Goal: Information Seeking & Learning: Learn about a topic

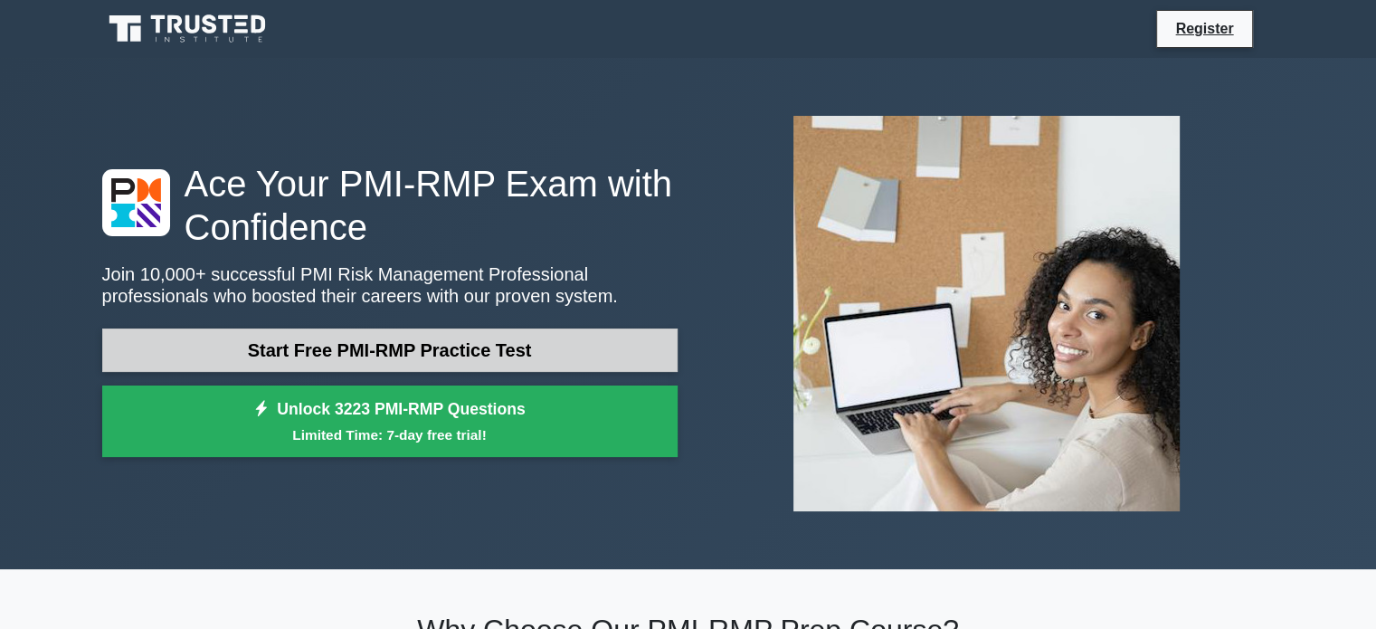
click at [279, 353] on link "Start Free PMI-RMP Practice Test" at bounding box center [390, 349] width 576 height 43
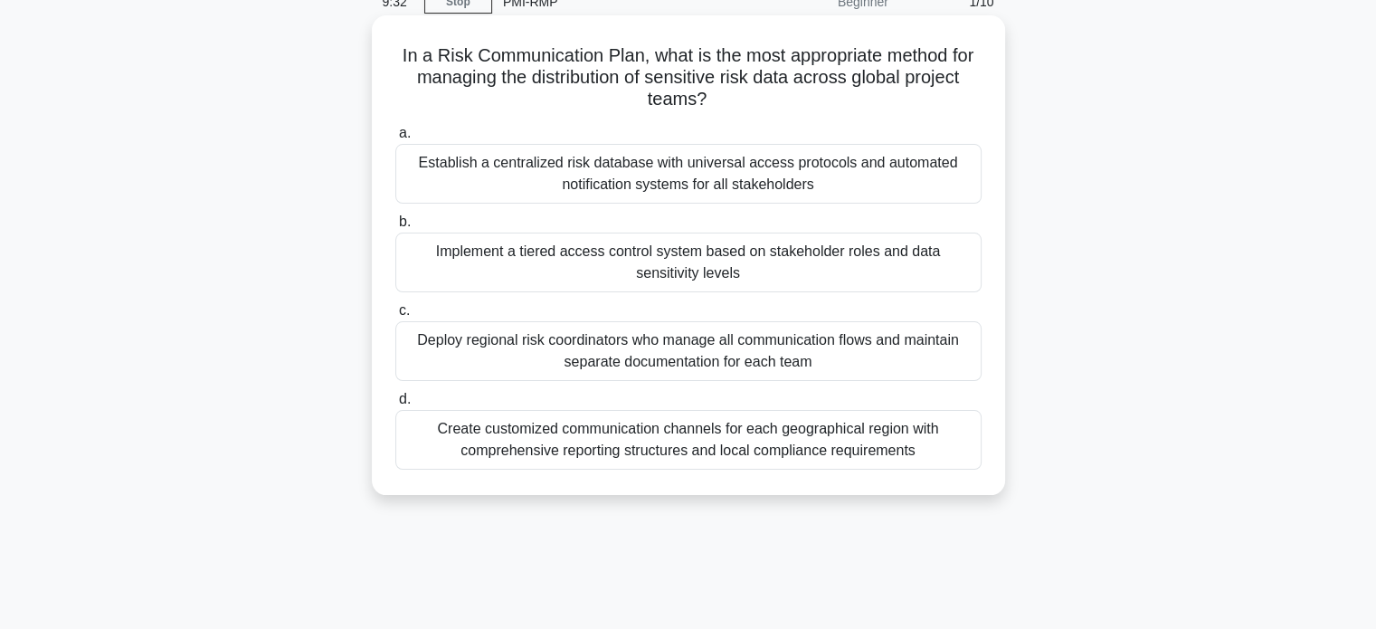
scroll to position [90, 0]
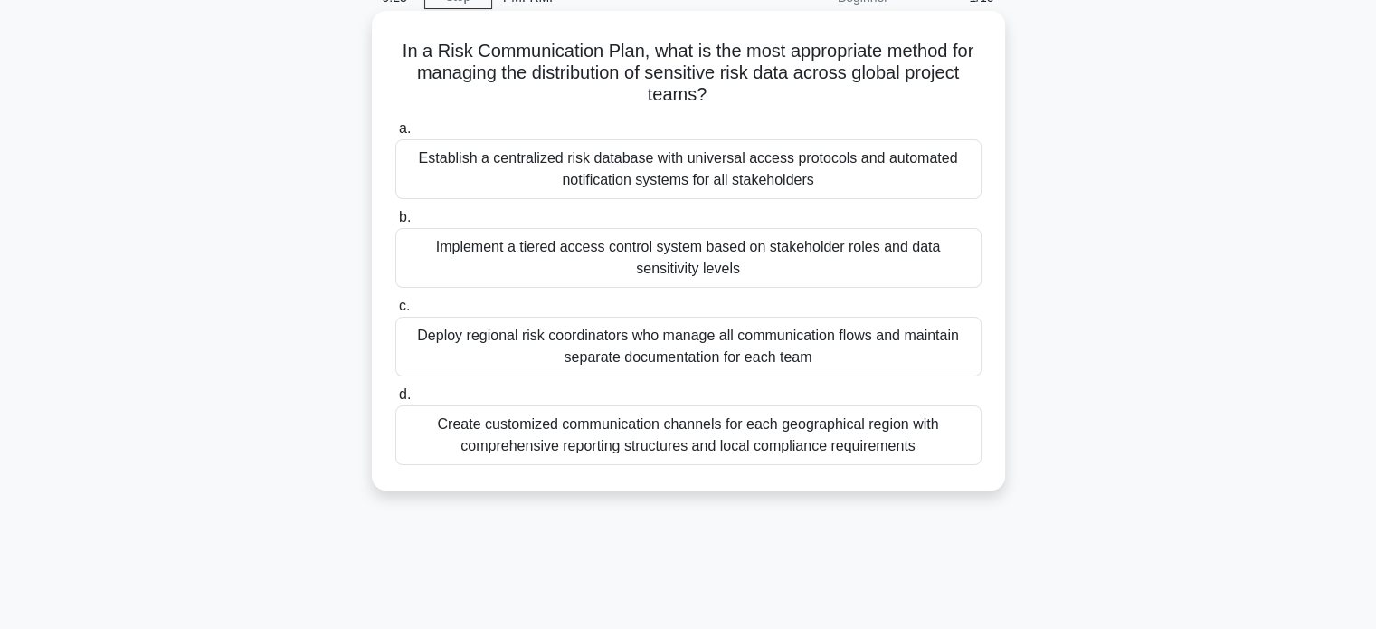
click at [677, 259] on div "Implement a tiered access control system based on stakeholder roles and data se…" at bounding box center [688, 258] width 586 height 60
click at [395, 224] on input "b. Implement a tiered access control system based on stakeholder roles and data…" at bounding box center [395, 218] width 0 height 12
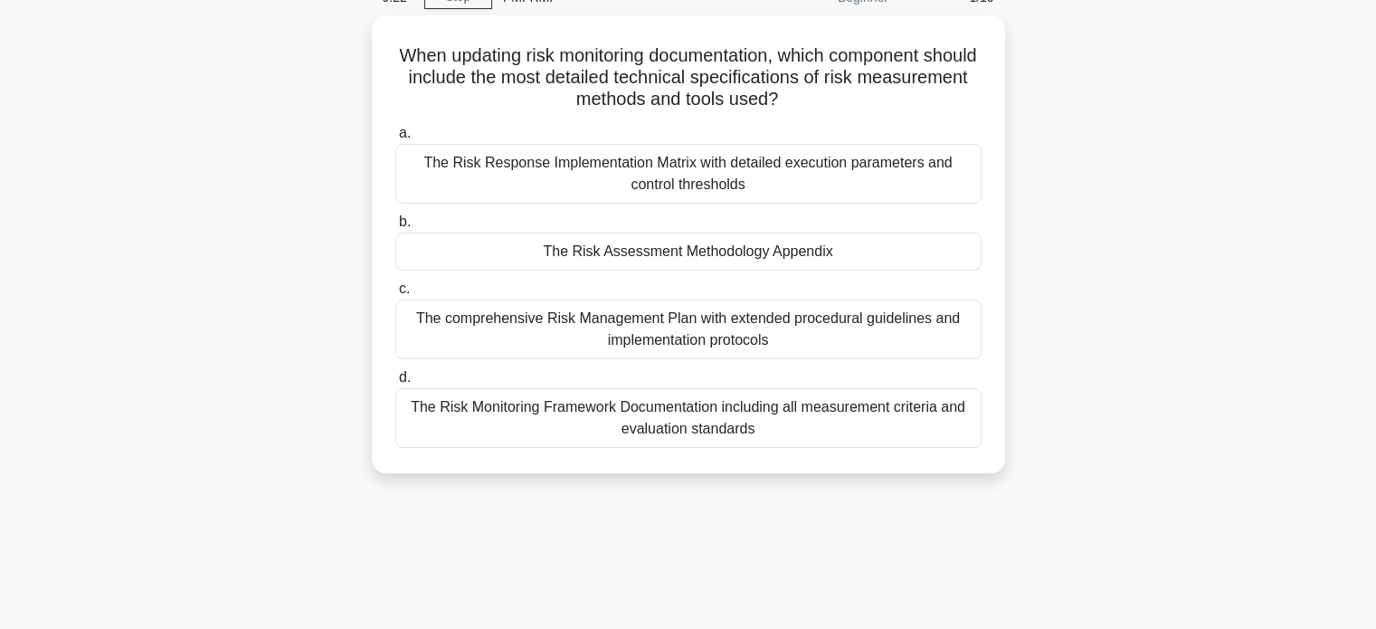
scroll to position [0, 0]
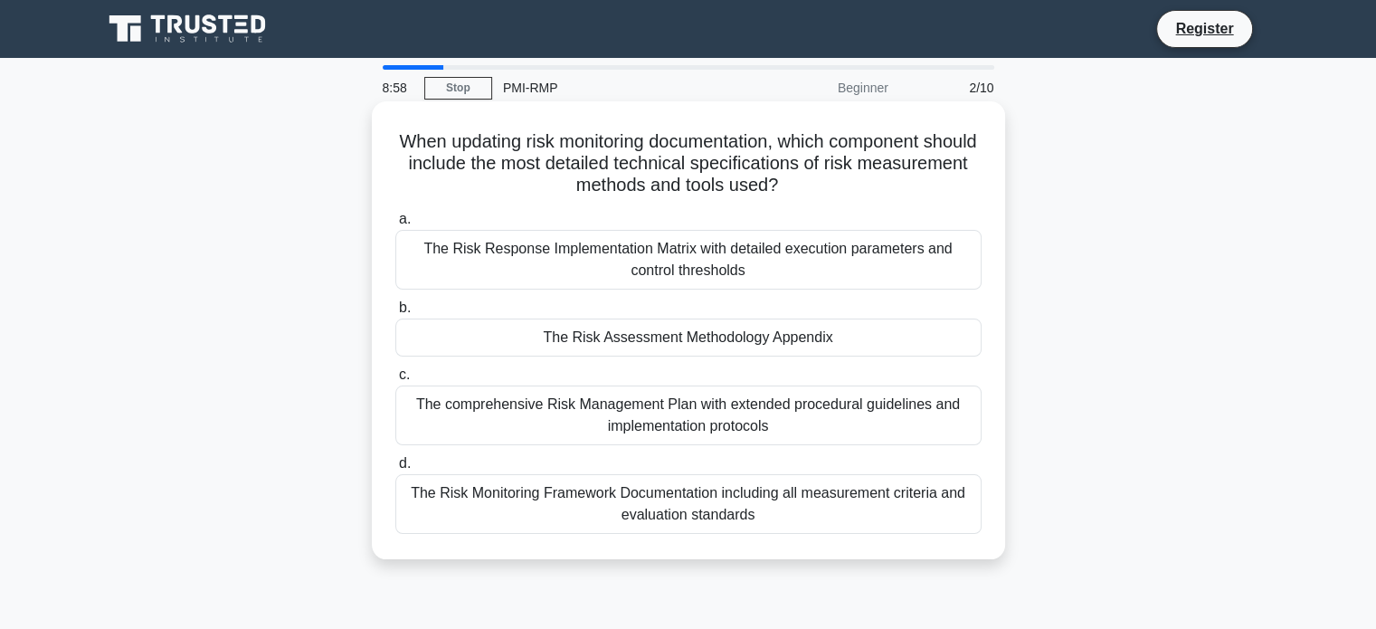
click at [655, 427] on div "The comprehensive Risk Management Plan with extended procedural guidelines and …" at bounding box center [688, 415] width 586 height 60
click at [395, 381] on input "c. The comprehensive Risk Management Plan with extended procedural guidelines a…" at bounding box center [395, 375] width 0 height 12
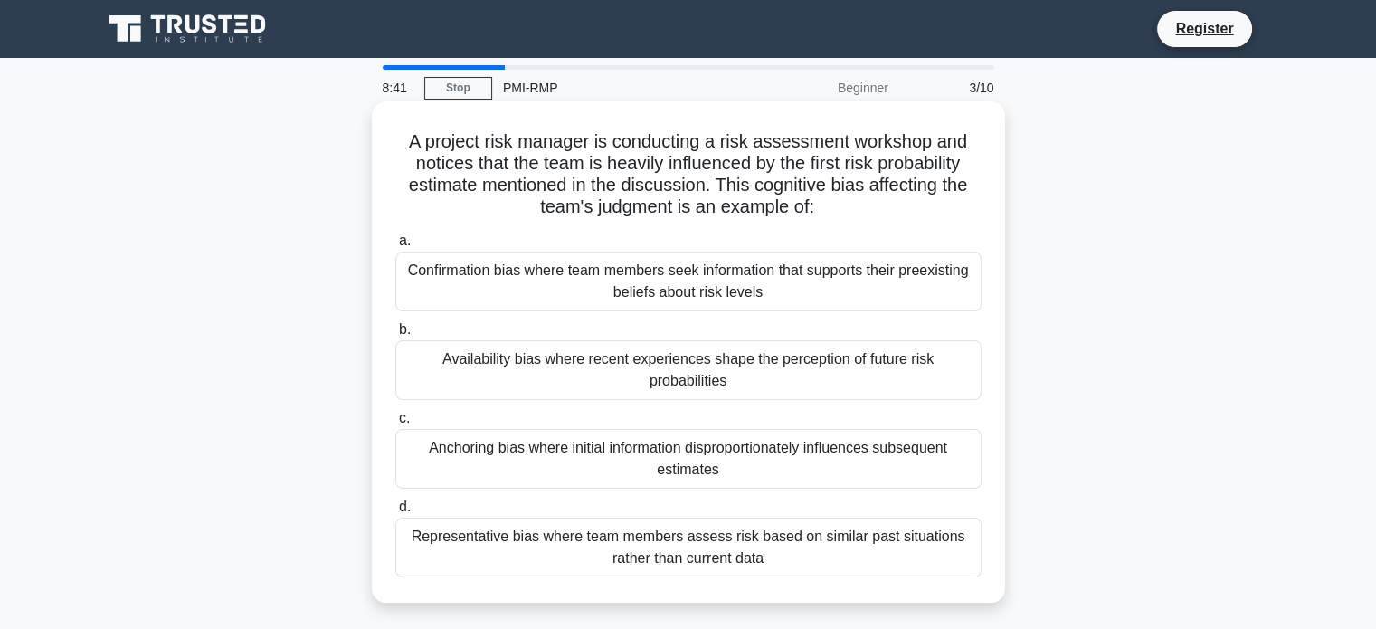
click at [727, 290] on div "Confirmation bias where team members seek information that supports their preex…" at bounding box center [688, 282] width 586 height 60
click at [395, 247] on input "a. Confirmation bias where team members seek information that supports their pr…" at bounding box center [395, 241] width 0 height 12
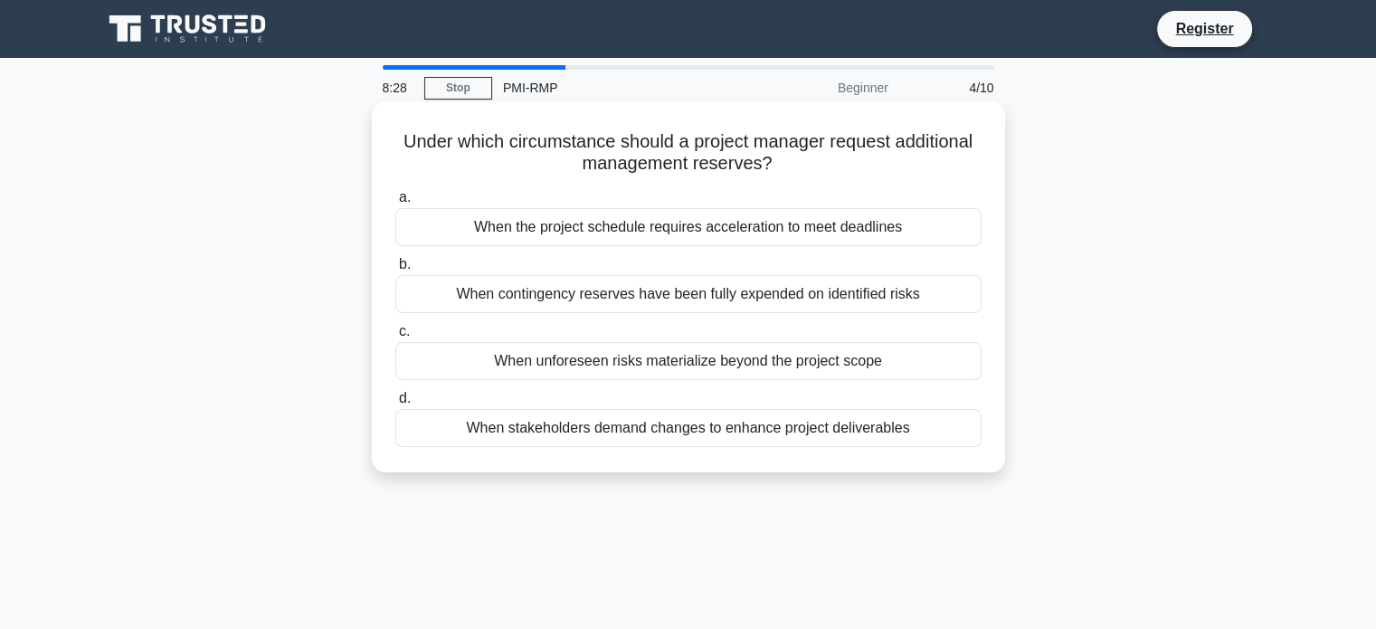
click at [569, 361] on div "When unforeseen risks materialize beyond the project scope" at bounding box center [688, 361] width 586 height 38
click at [395, 338] on input "c. When unforeseen risks materialize beyond the project scope" at bounding box center [395, 332] width 0 height 12
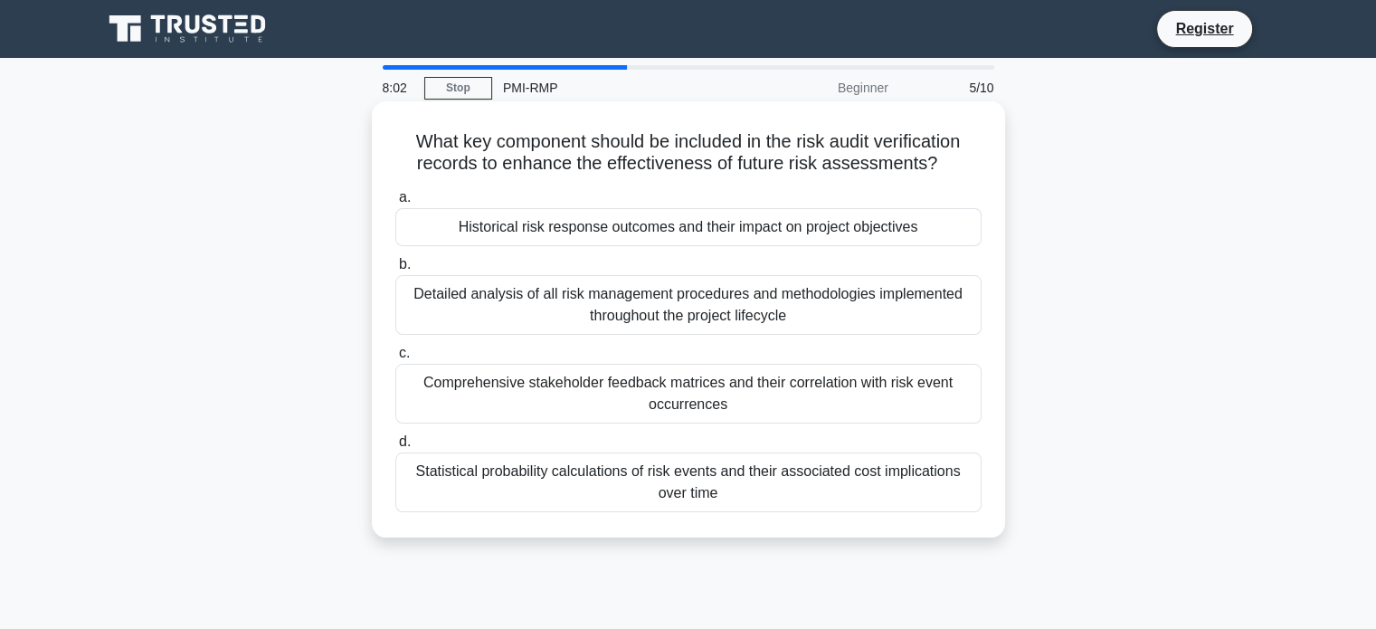
click at [557, 230] on div "Historical risk response outcomes and their impact on project objectives" at bounding box center [688, 227] width 586 height 38
click at [395, 204] on input "a. Historical risk response outcomes and their impact on project objectives" at bounding box center [395, 198] width 0 height 12
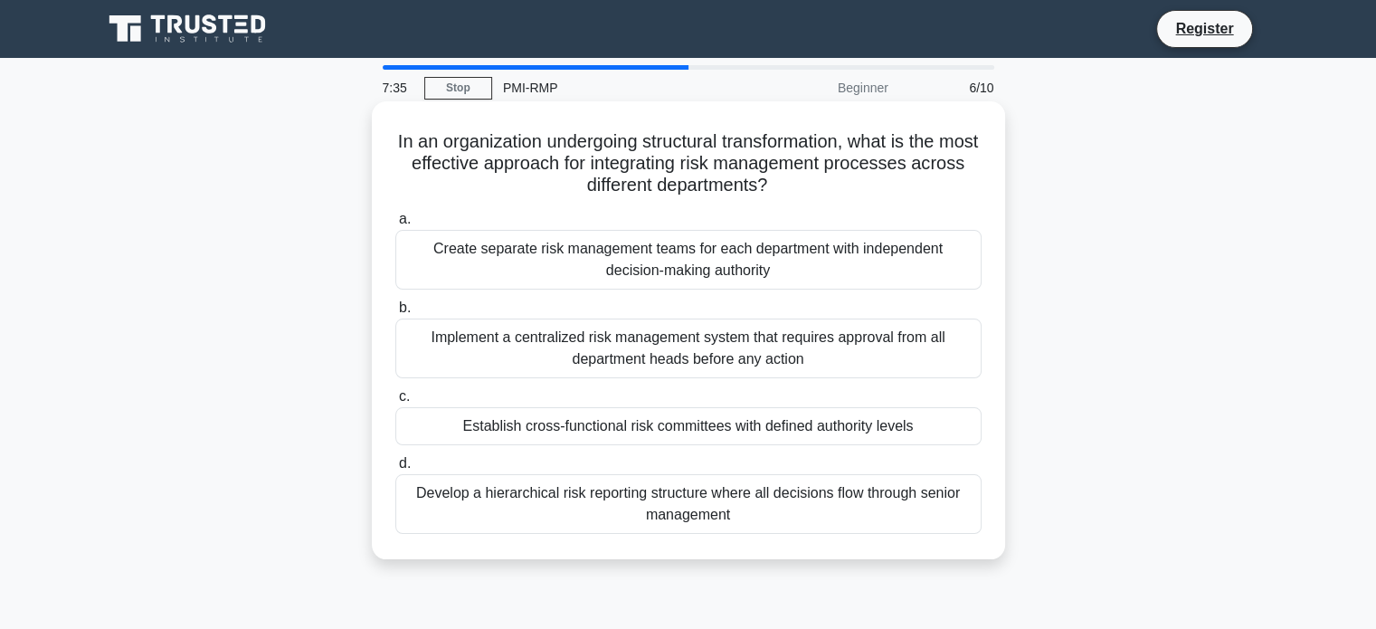
click at [684, 502] on div "Develop a hierarchical risk reporting structure where all decisions flow throug…" at bounding box center [688, 504] width 586 height 60
click at [395, 470] on input "d. Develop a hierarchical risk reporting structure where all decisions flow thr…" at bounding box center [395, 464] width 0 height 12
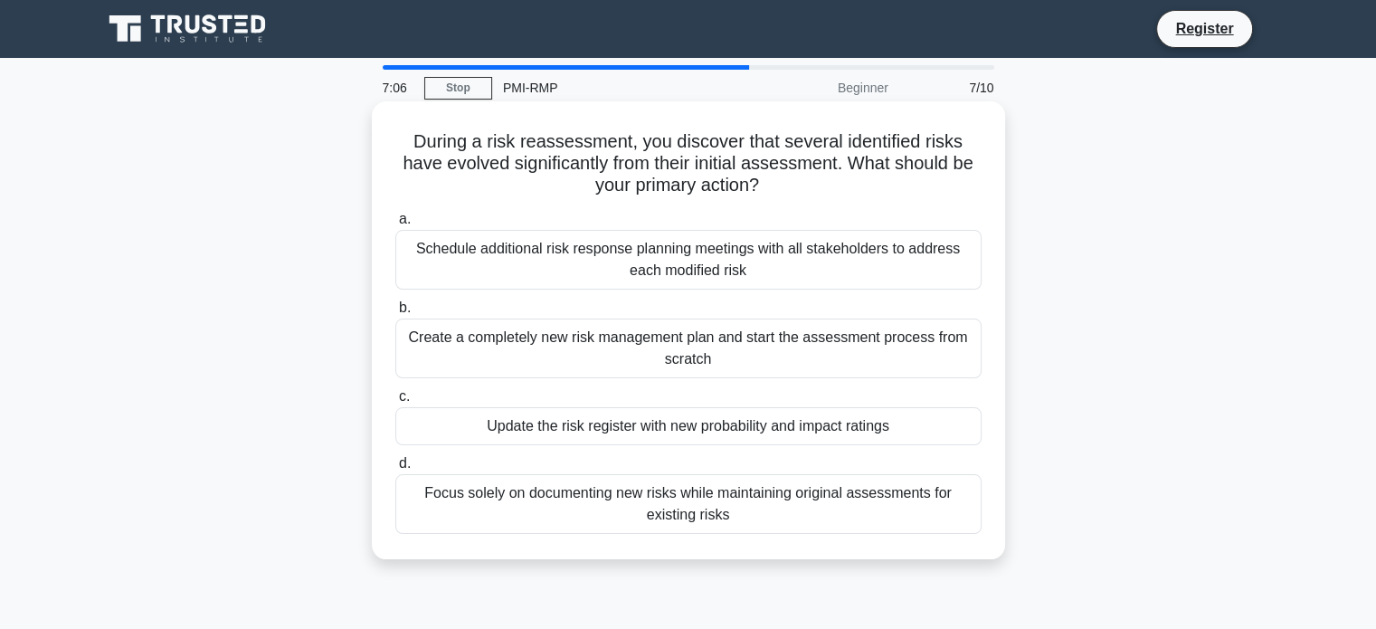
click at [756, 429] on div "Update the risk register with new probability and impact ratings" at bounding box center [688, 426] width 586 height 38
click at [395, 403] on input "c. Update the risk register with new probability and impact ratings" at bounding box center [395, 397] width 0 height 12
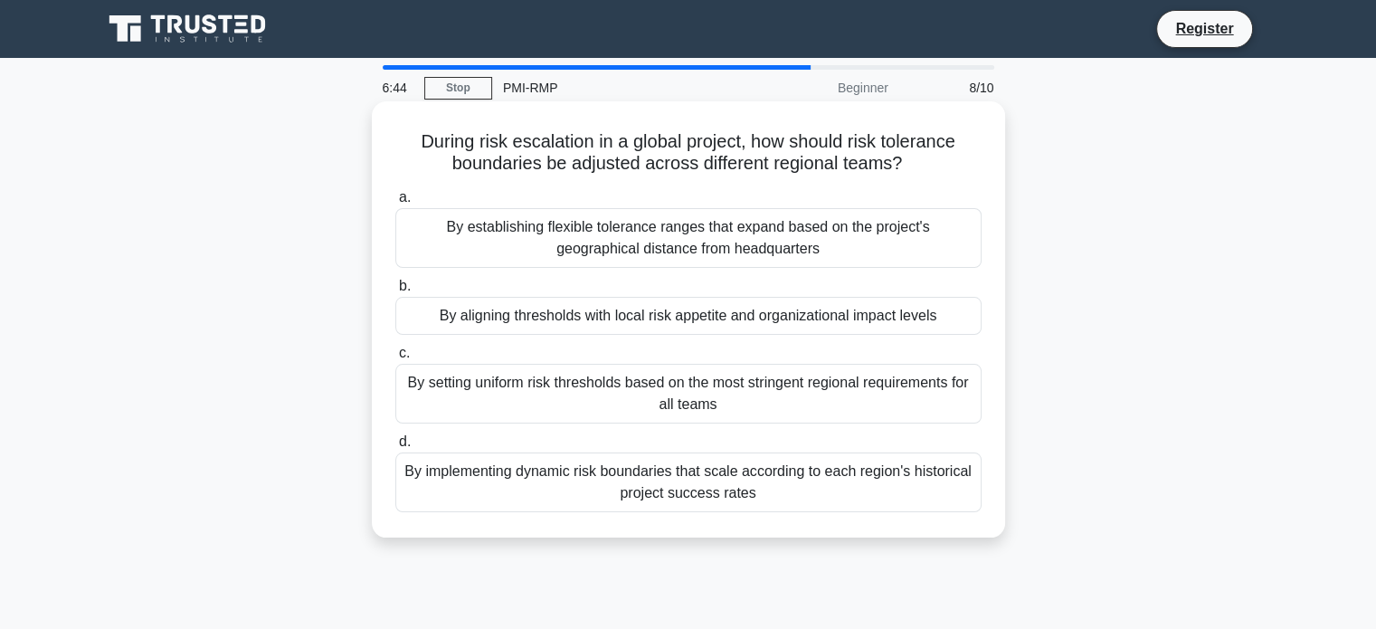
click at [711, 481] on div "By implementing dynamic risk boundaries that scale according to each region's h…" at bounding box center [688, 482] width 586 height 60
click at [395, 448] on input "d. By implementing dynamic risk boundaries that scale according to each region'…" at bounding box center [395, 442] width 0 height 12
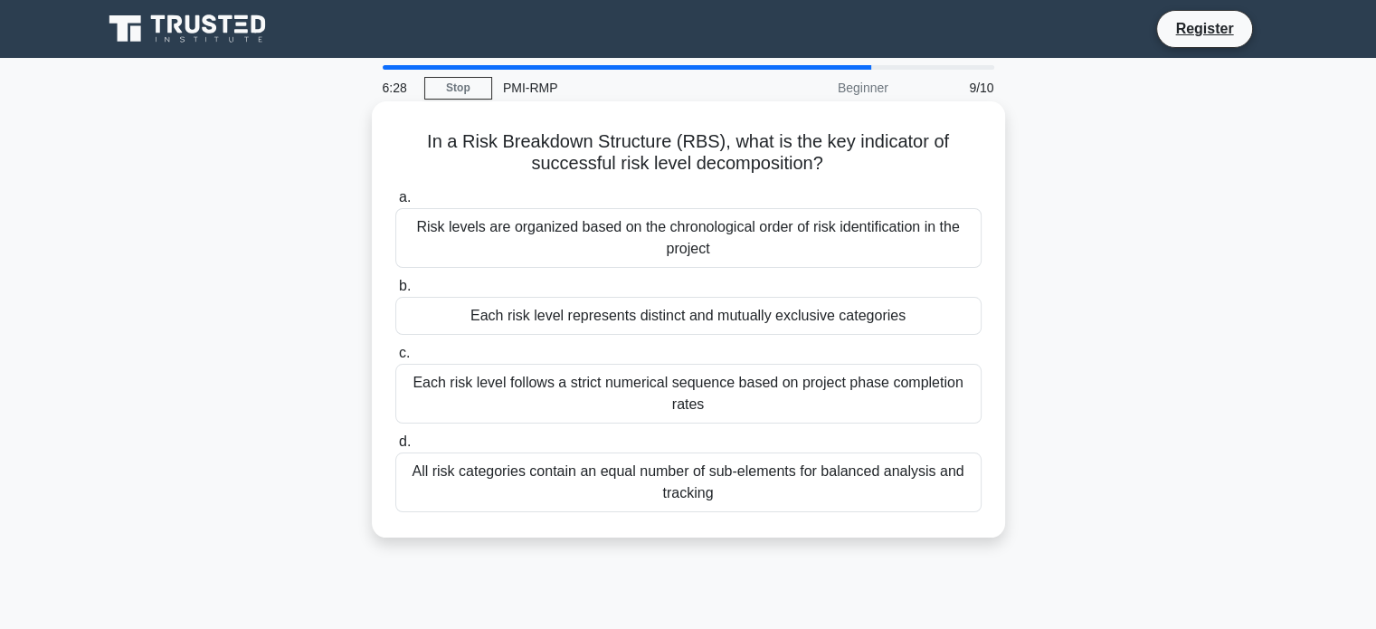
click at [658, 231] on div "Risk levels are organized based on the chronological order of risk identificati…" at bounding box center [688, 238] width 586 height 60
click at [395, 204] on input "a. Risk levels are organized based on the chronological order of risk identific…" at bounding box center [395, 198] width 0 height 12
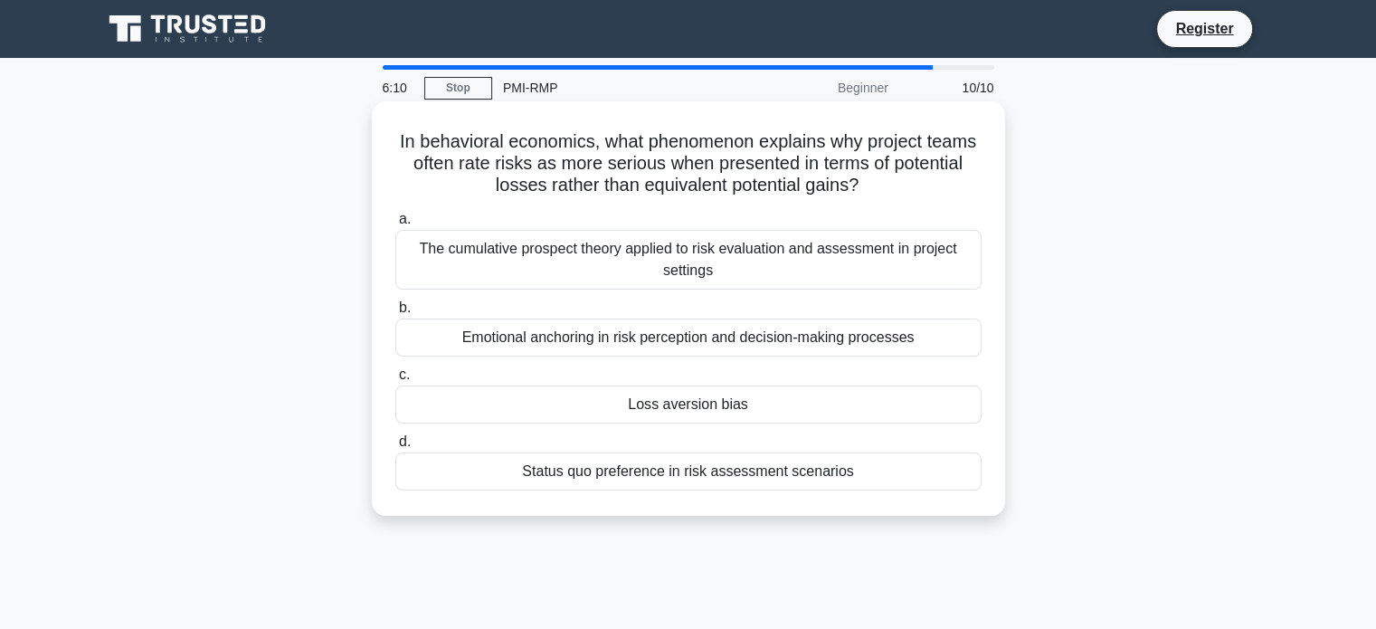
click at [631, 267] on div "The cumulative prospect theory applied to risk evaluation and assessment in pro…" at bounding box center [688, 260] width 586 height 60
click at [395, 225] on input "a. The cumulative prospect theory applied to risk evaluation and assessment in …" at bounding box center [395, 220] width 0 height 12
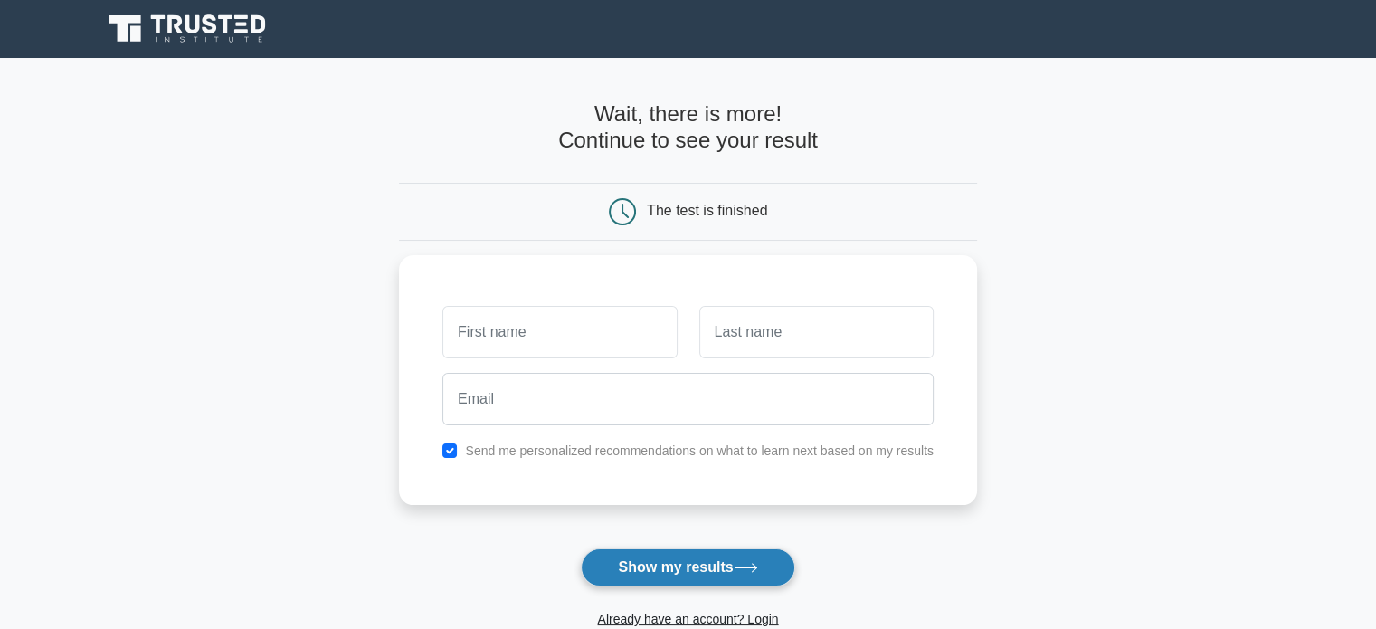
click at [702, 551] on button "Show my results" at bounding box center [688, 567] width 214 height 38
click at [702, 552] on button "Show my results" at bounding box center [688, 567] width 214 height 38
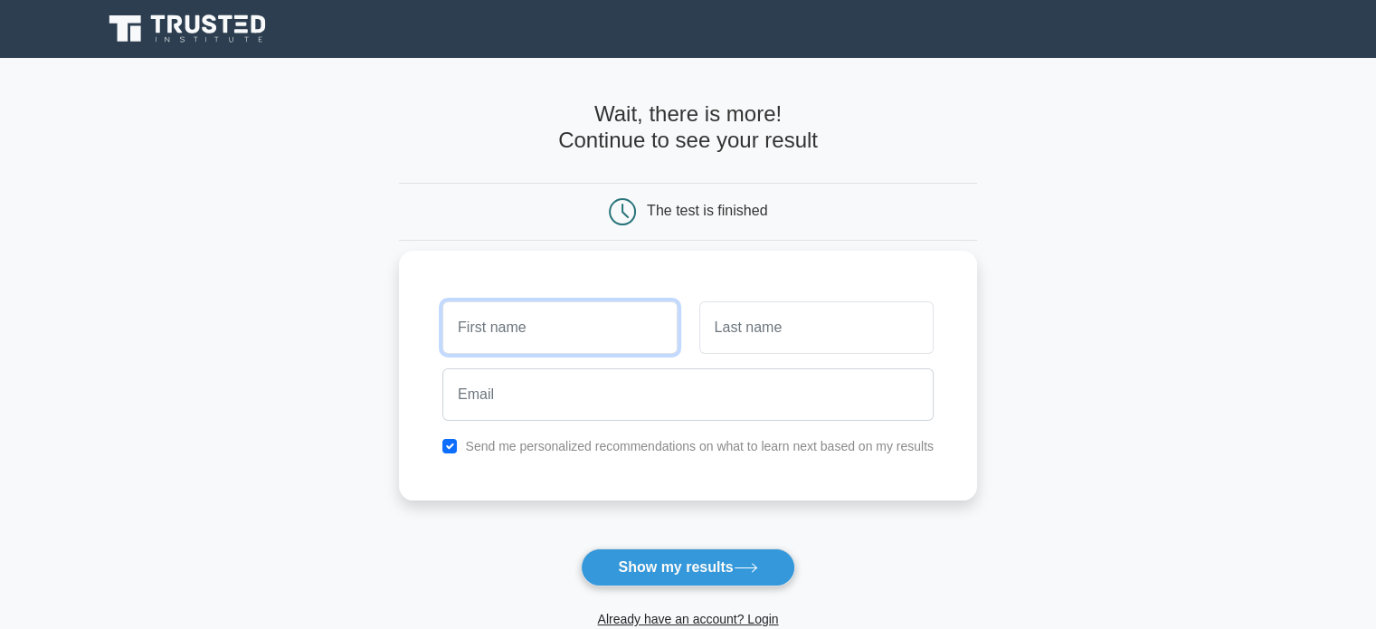
click at [572, 328] on input "text" at bounding box center [559, 327] width 234 height 52
type input "SAM"
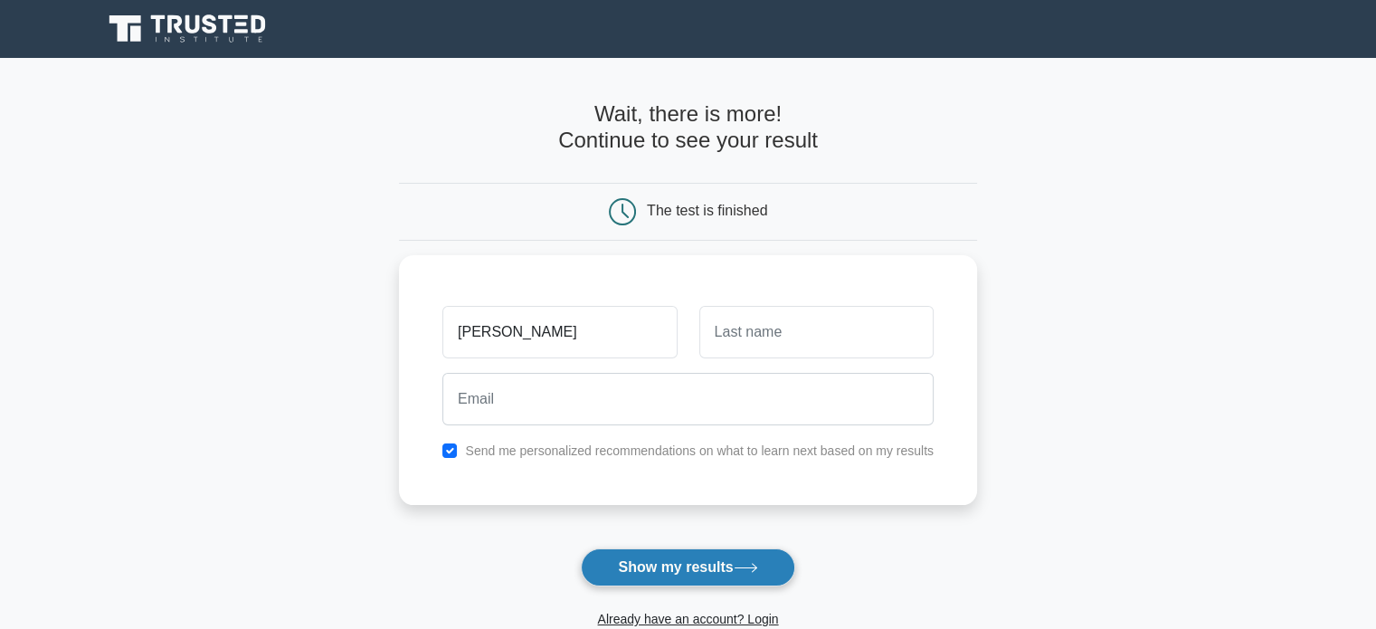
drag, startPoint x: 699, startPoint y: 545, endPoint x: 697, endPoint y: 556, distance: 11.0
click at [699, 546] on form "Wait, there is more! Continue to see your result The test is finished SAM" at bounding box center [688, 383] width 578 height 565
click at [697, 562] on button "Show my results" at bounding box center [688, 567] width 214 height 38
type input "SAM"
click at [623, 563] on button "Show my results" at bounding box center [688, 567] width 214 height 38
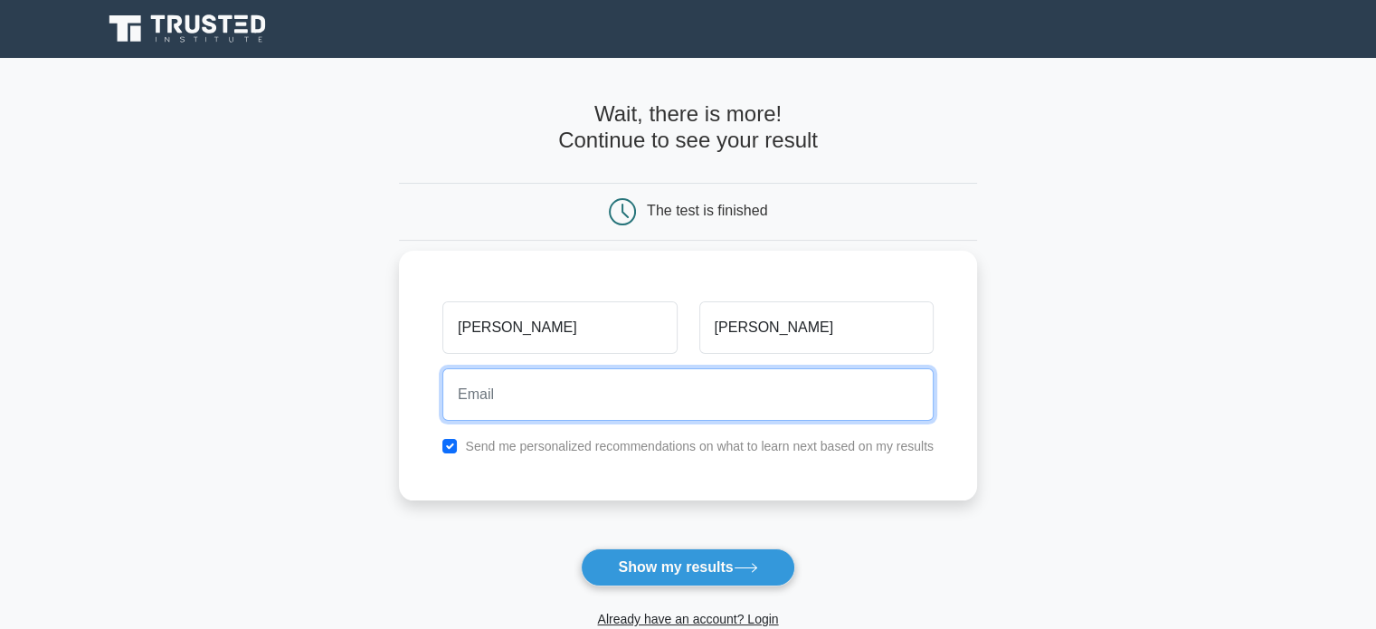
click at [536, 403] on input "email" at bounding box center [687, 394] width 491 height 52
type input "Kingluffyuzumaki@gmail.com"
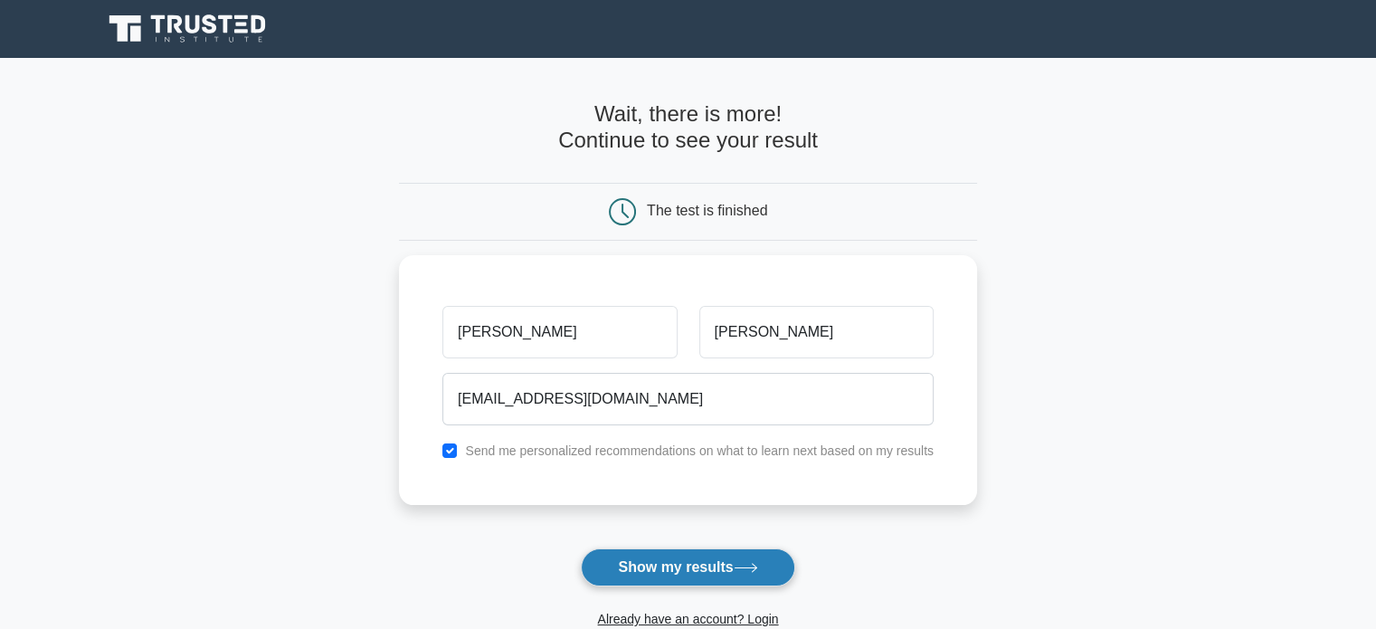
click at [608, 553] on button "Show my results" at bounding box center [688, 567] width 214 height 38
